Goal: Obtain resource: Obtain resource

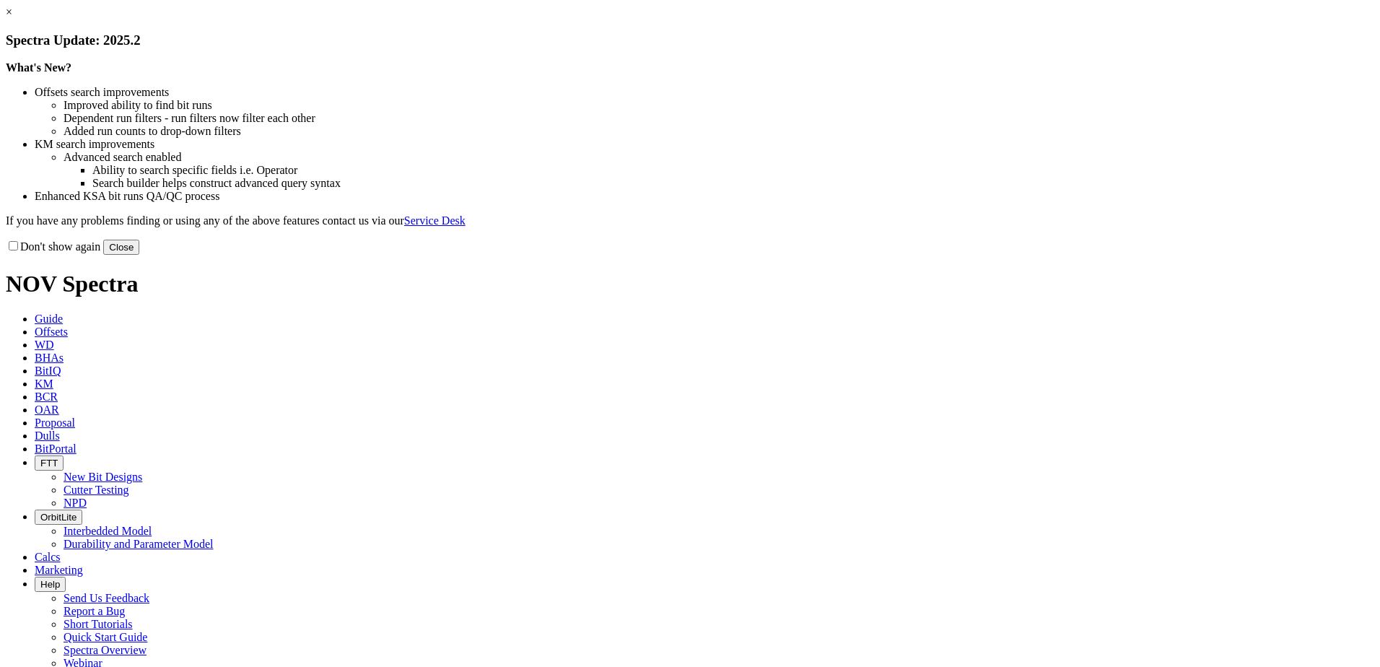
click at [139, 255] on button "Close" at bounding box center [121, 247] width 36 height 15
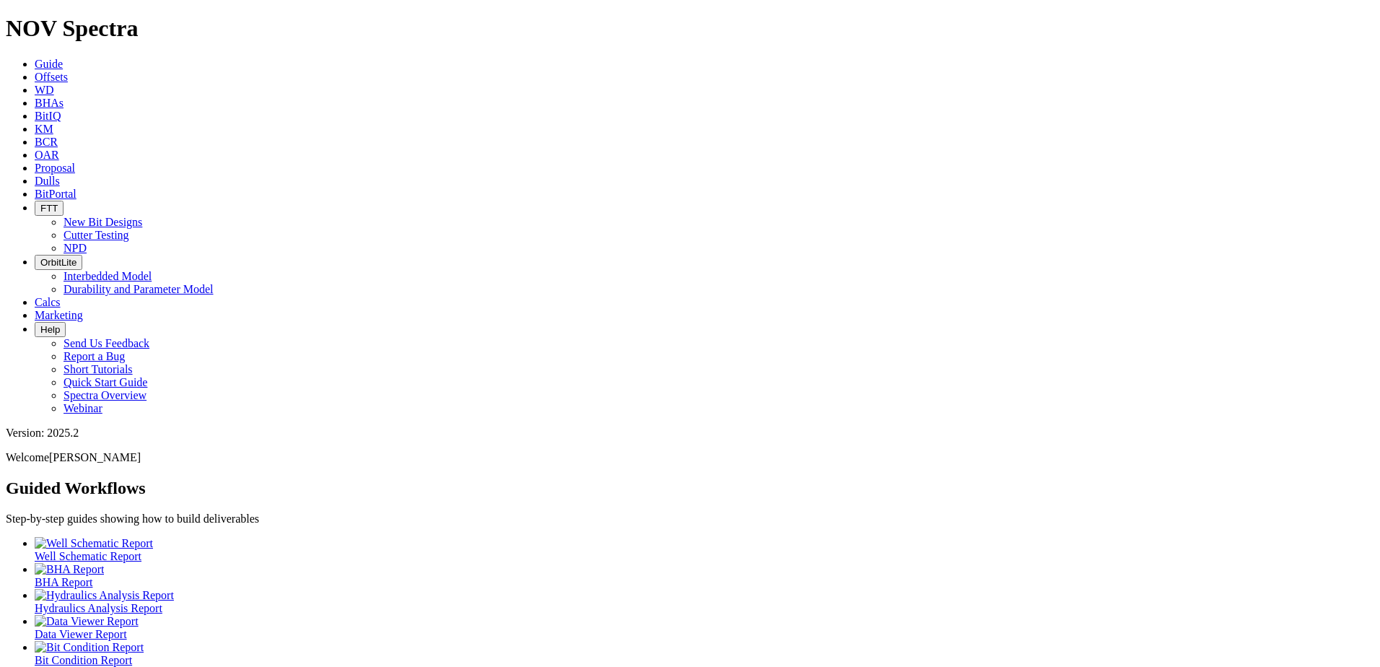
click at [35, 71] on icon at bounding box center [35, 77] width 0 height 12
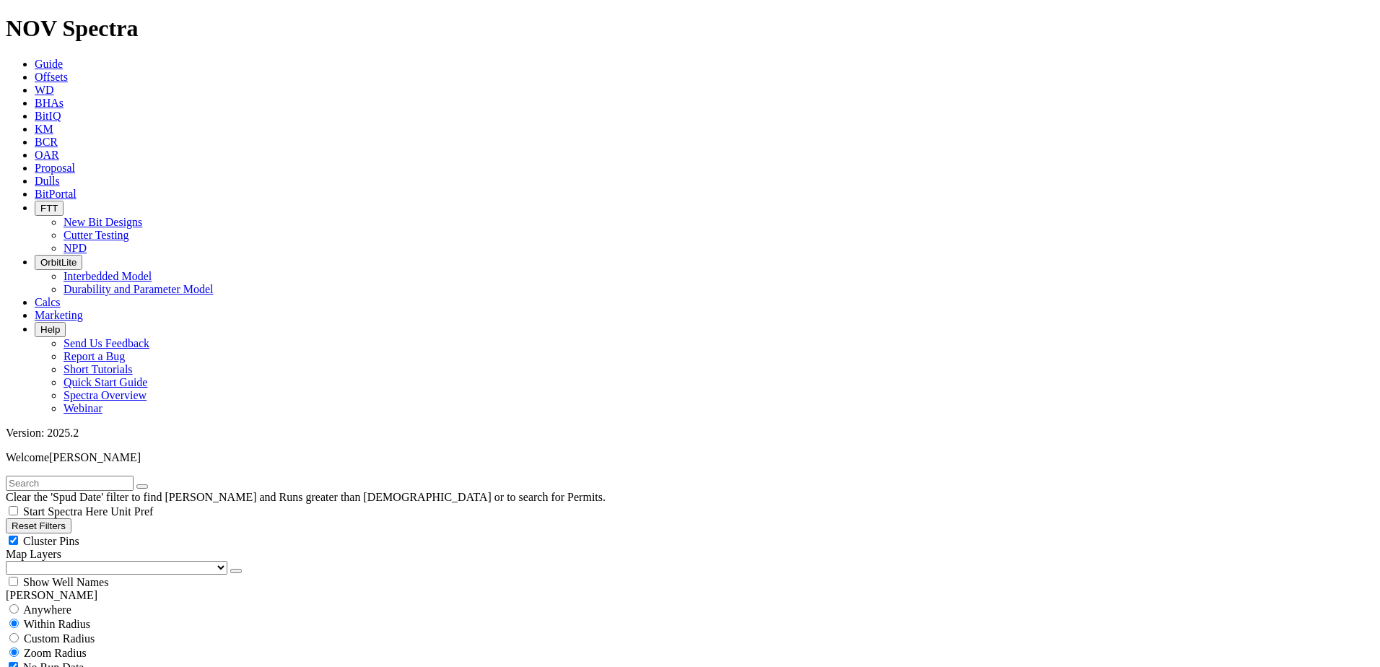
scroll to position [577, 0]
select select "8.75"
checkbox input "false"
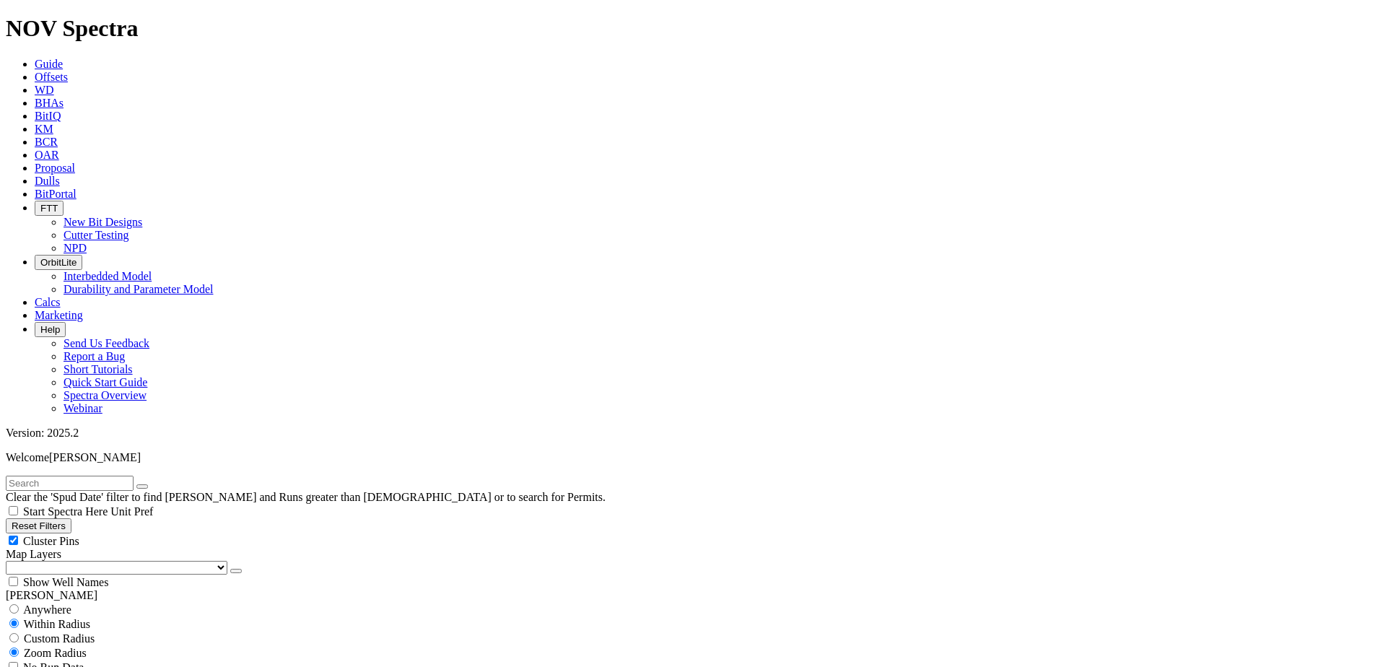
scroll to position [216, 0]
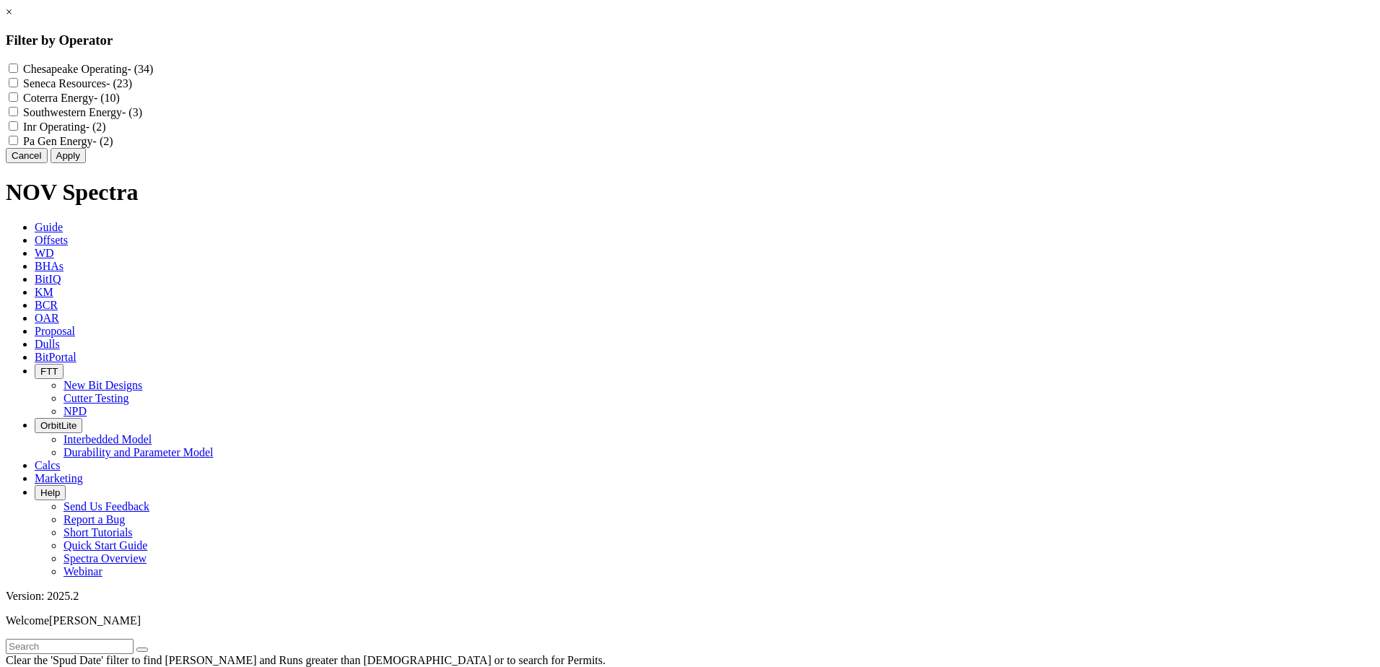
click at [18, 102] on Energy "Coterra Energy - (10)" at bounding box center [13, 96] width 9 height 9
checkbox Energy "true"
click at [86, 163] on button "Apply" at bounding box center [68, 155] width 35 height 15
